Goal: Information Seeking & Learning: Learn about a topic

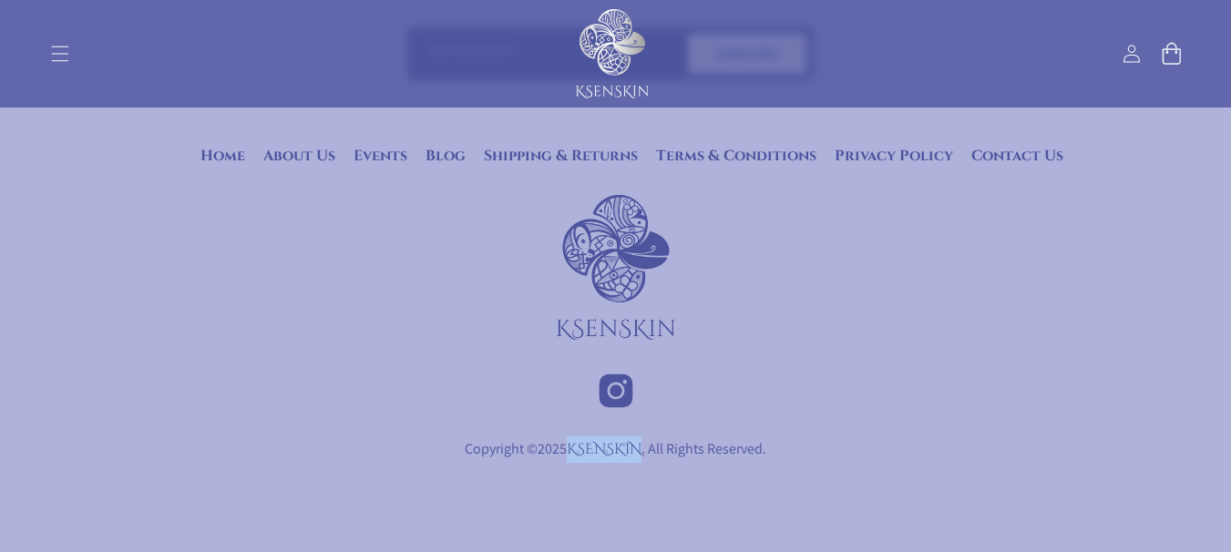
scroll to position [7254, 0]
click at [293, 149] on link "About Us" at bounding box center [299, 151] width 72 height 23
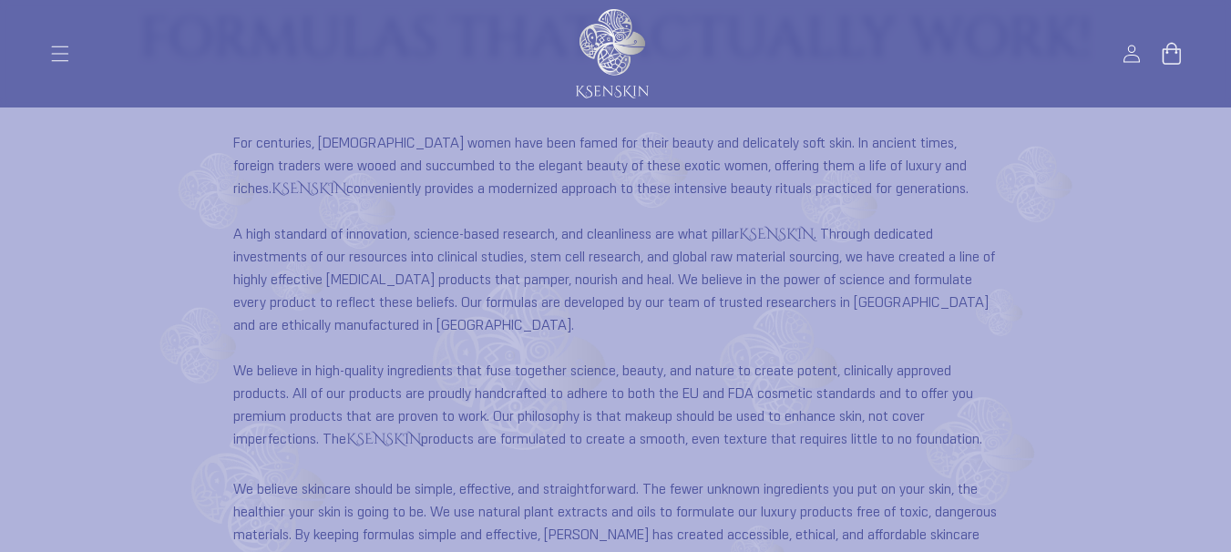
scroll to position [1102, 0]
click at [794, 242] on strong "KSENSKIN" at bounding box center [776, 238] width 75 height 20
click at [794, 241] on strong "KSENSKIN" at bounding box center [776, 238] width 75 height 20
copy strong "KSENSKIN"
click at [128, 219] on div "For centuries, Eastern European women have been famed for their beauty and deli…" at bounding box center [615, 414] width 1231 height 556
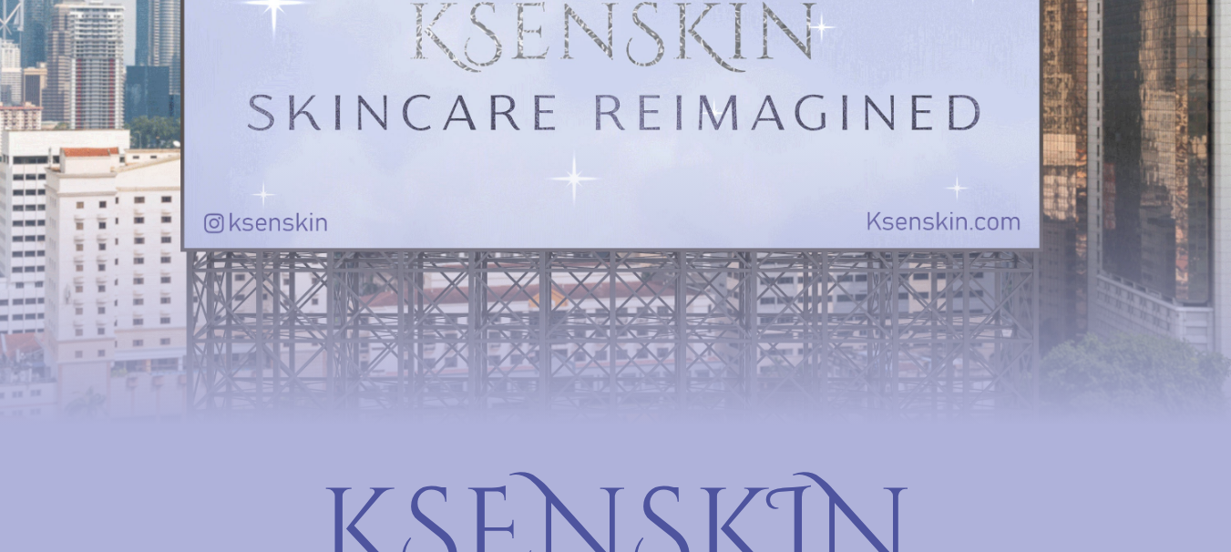
scroll to position [0, 0]
